Goal: Transaction & Acquisition: Download file/media

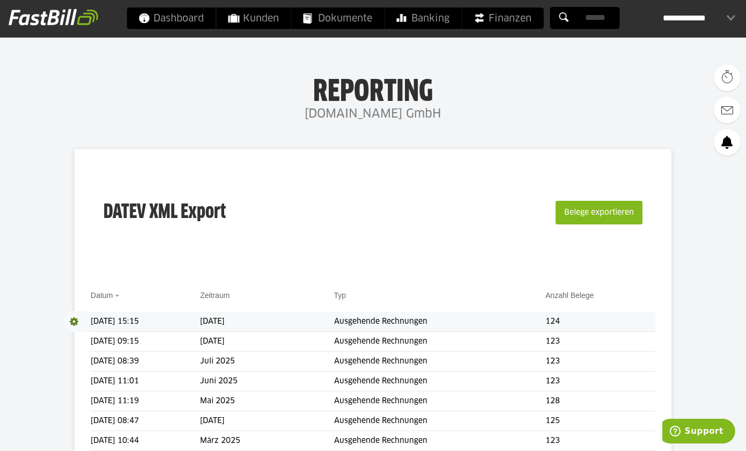
click at [75, 320] on span at bounding box center [77, 321] width 27 height 21
click at [86, 336] on link "Download" at bounding box center [92, 335] width 57 height 12
click at [597, 211] on button "Belege exportieren" at bounding box center [599, 213] width 87 height 24
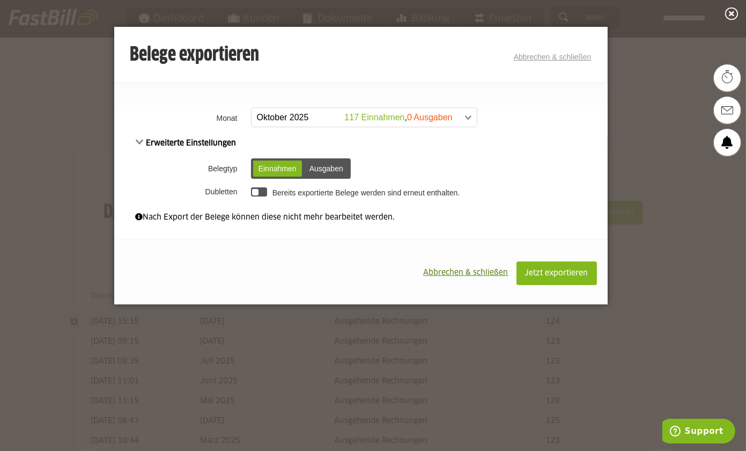
click at [262, 189] on div at bounding box center [259, 191] width 17 height 9
click at [551, 272] on span "Jetzt exportieren" at bounding box center [556, 273] width 63 height 8
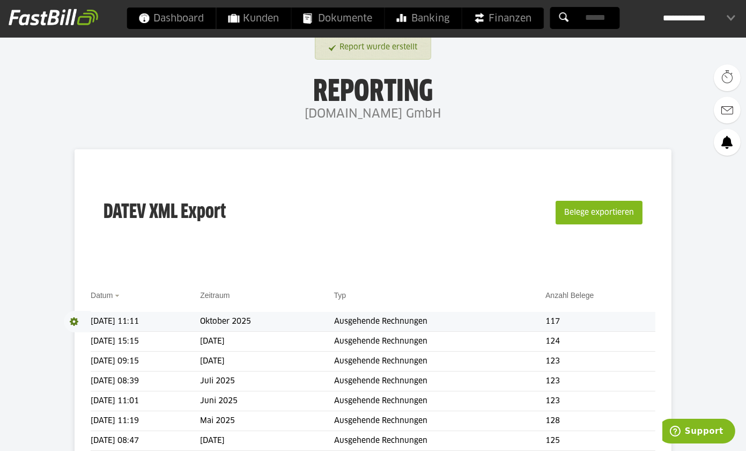
click at [76, 321] on span at bounding box center [77, 321] width 27 height 21
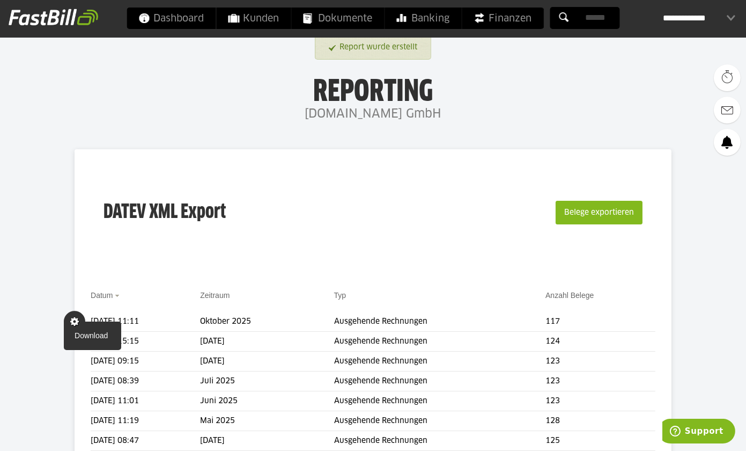
drag, startPoint x: 80, startPoint y: 336, endPoint x: 127, endPoint y: 309, distance: 53.8
click at [81, 336] on link "Download" at bounding box center [92, 335] width 57 height 12
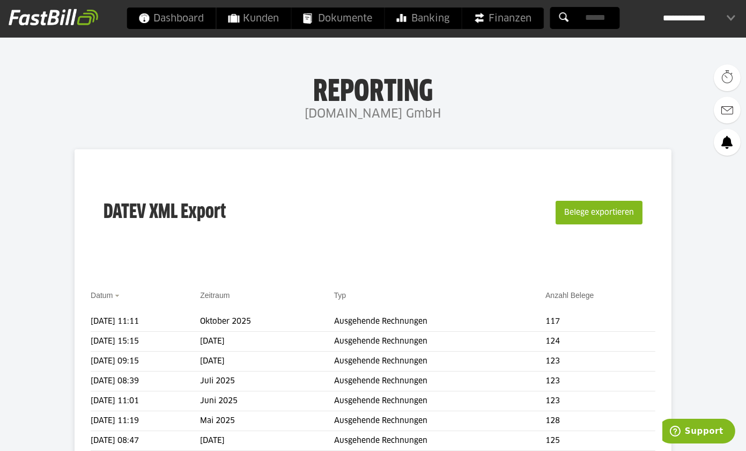
click at [694, 18] on div "**********" at bounding box center [699, 18] width 72 height 21
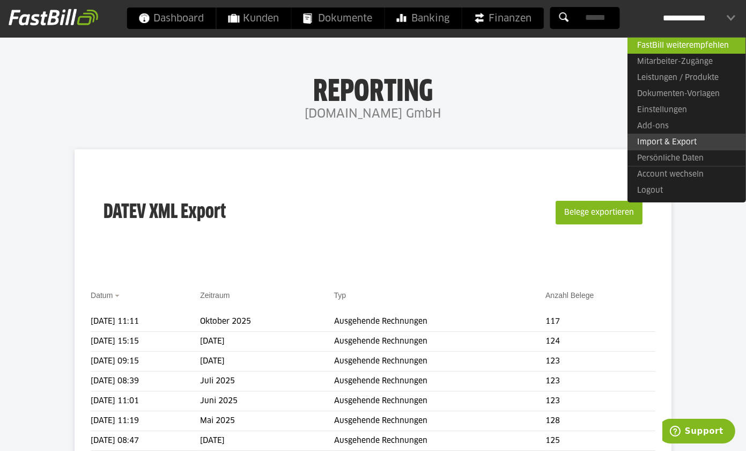
click at [668, 140] on link "Import & Export" at bounding box center [687, 142] width 118 height 17
